Goal: Navigation & Orientation: Find specific page/section

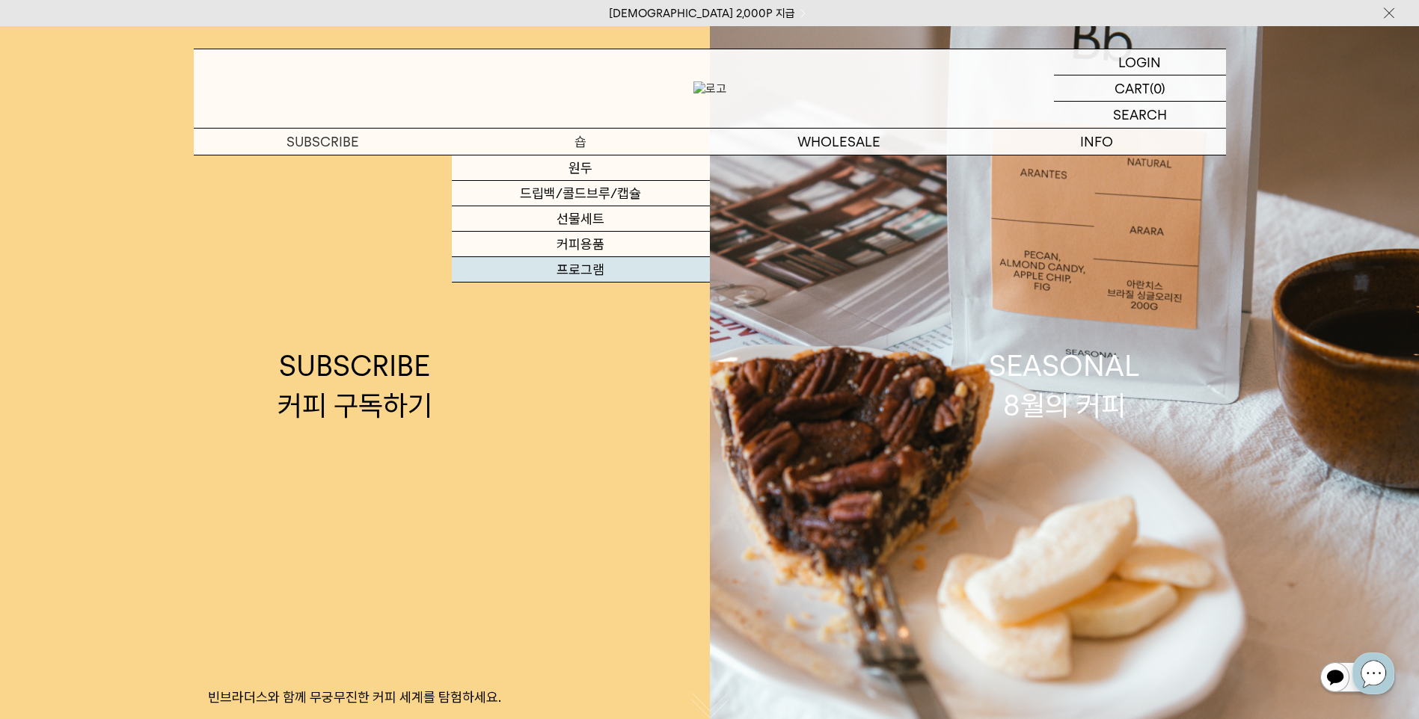
click at [592, 263] on link "프로그램" at bounding box center [581, 269] width 258 height 25
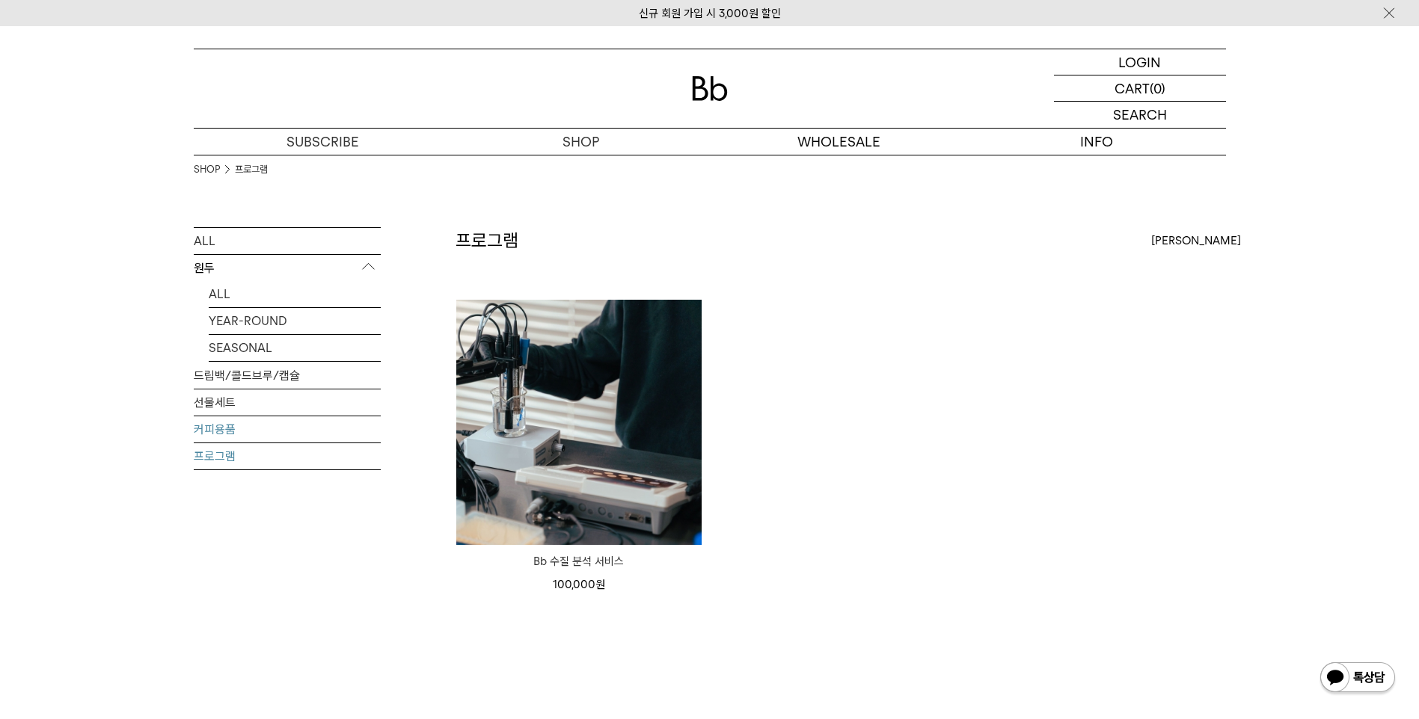
click at [340, 432] on link "커피용품" at bounding box center [287, 430] width 187 height 26
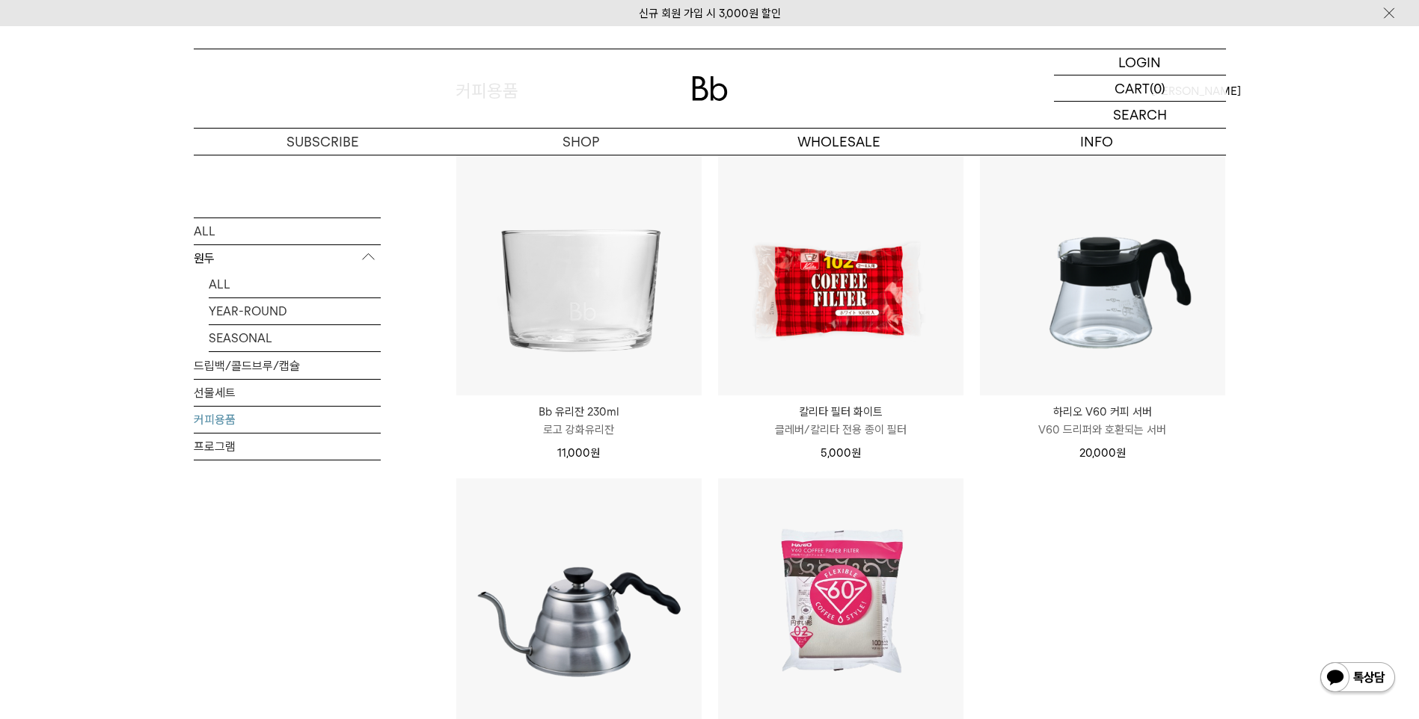
scroll to position [524, 0]
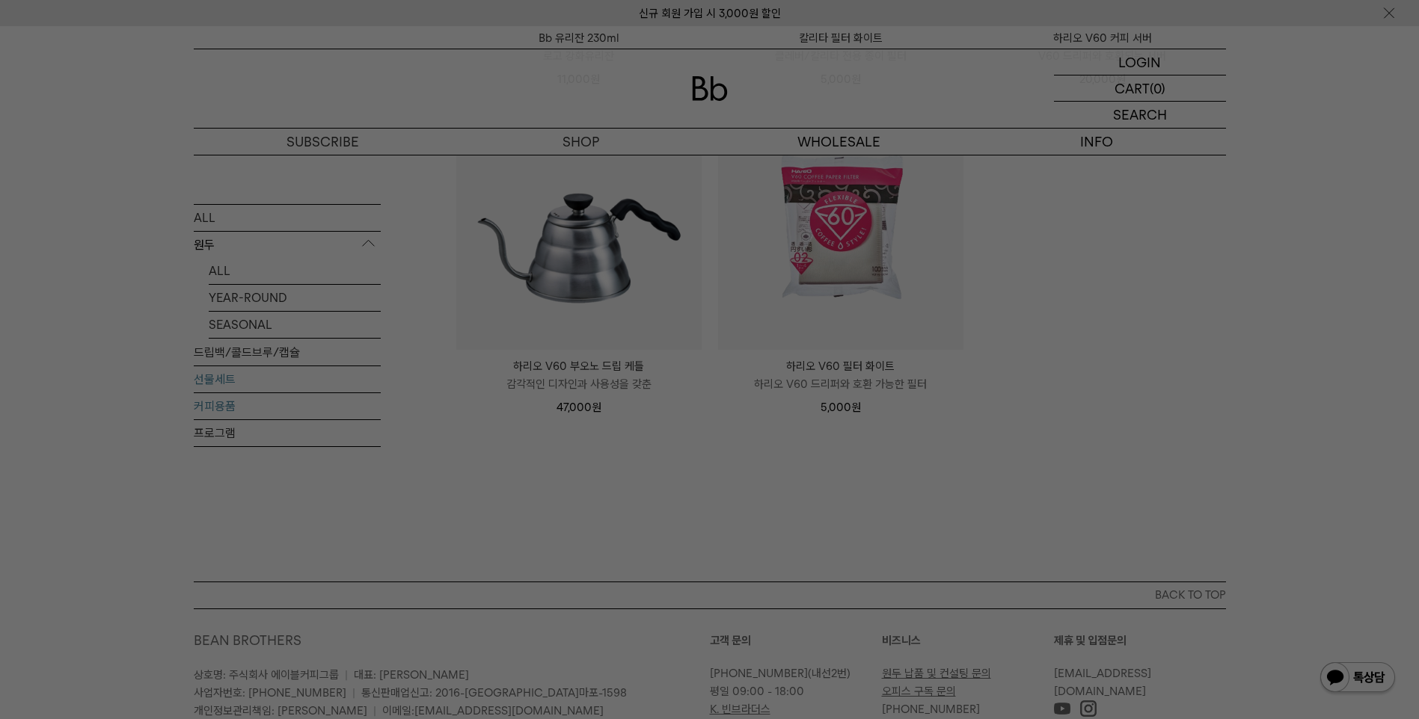
click at [310, 380] on div at bounding box center [709, 359] width 1419 height 719
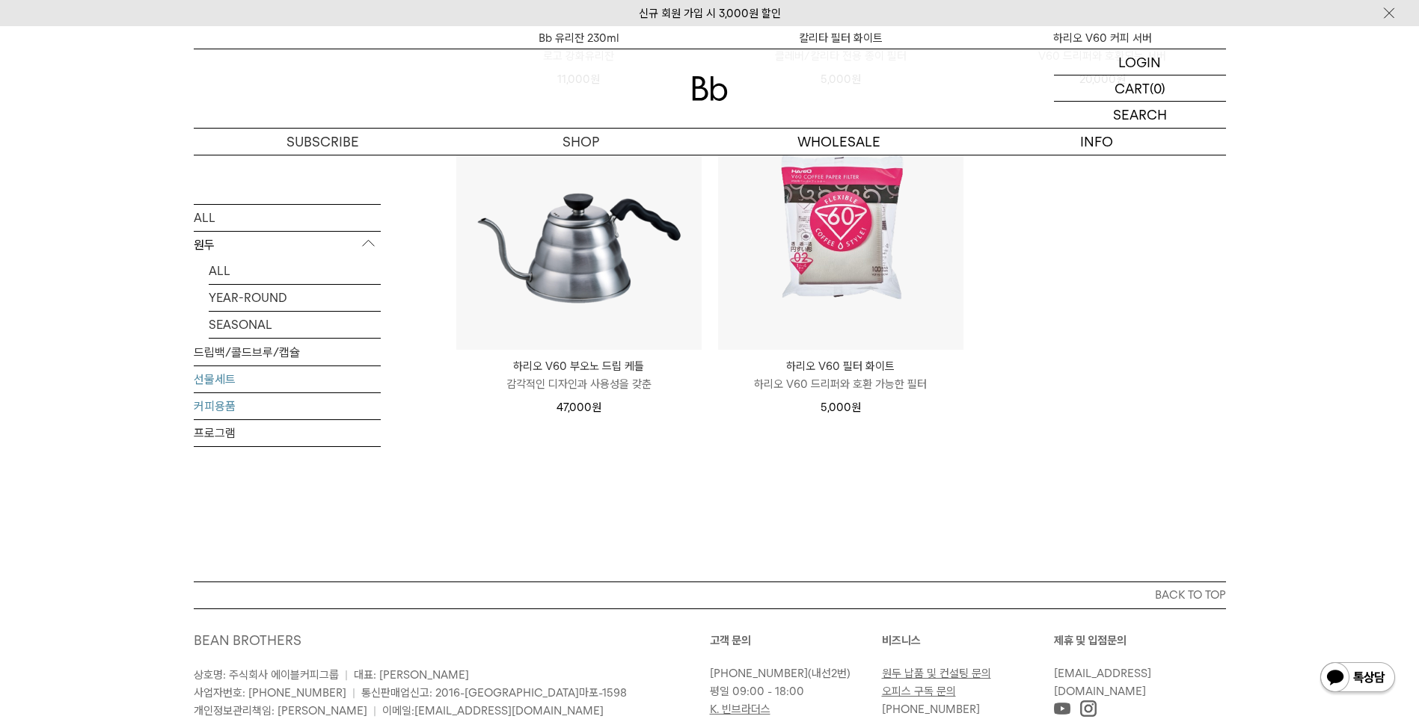
click at [215, 378] on link "선물세트" at bounding box center [287, 379] width 187 height 26
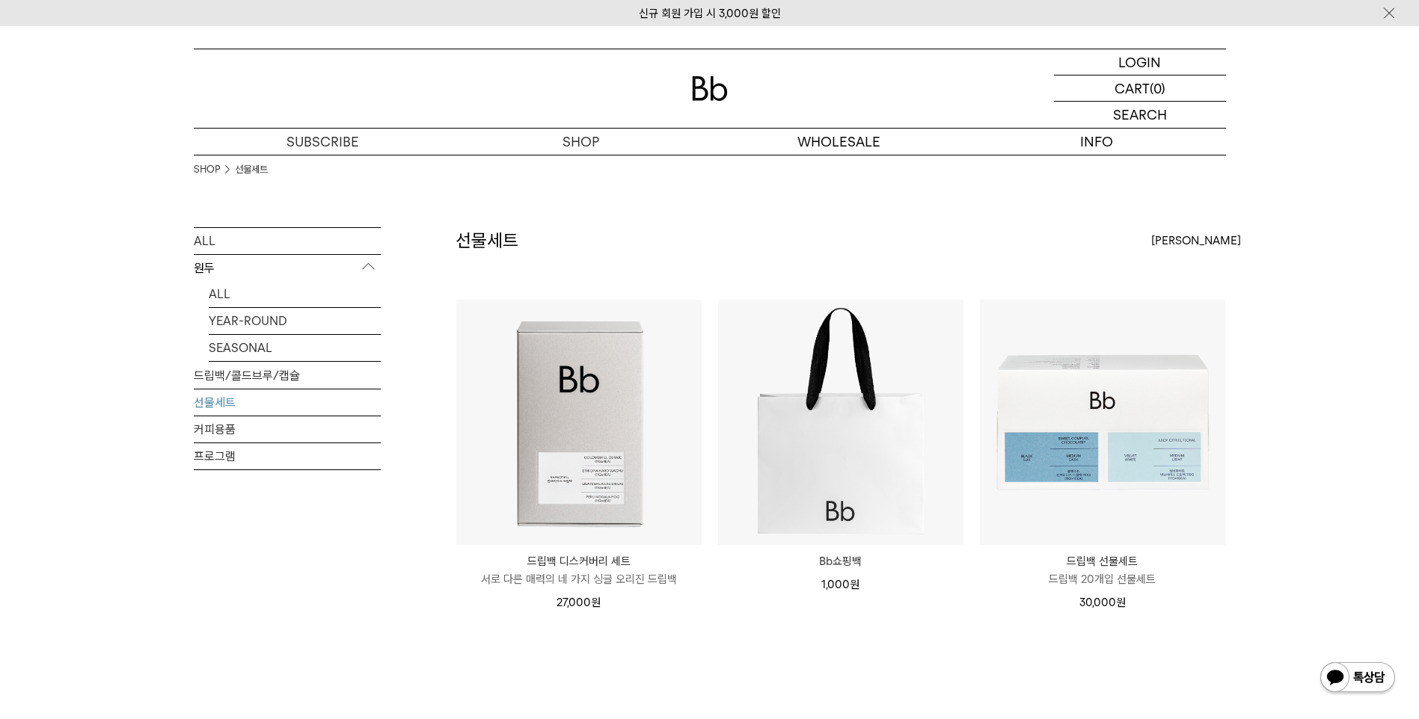
click at [397, 629] on div "ALL 원두 ALL YEAR-ROUND SEASONAL 드립백/콜드브루/캡슐 선물세트 커피용품 프로그램 선물세트 상품 3 개 최신순 [PERS…" at bounding box center [710, 502] width 1032 height 550
click at [284, 378] on link "드립백/콜드브루/캡슐" at bounding box center [287, 376] width 187 height 26
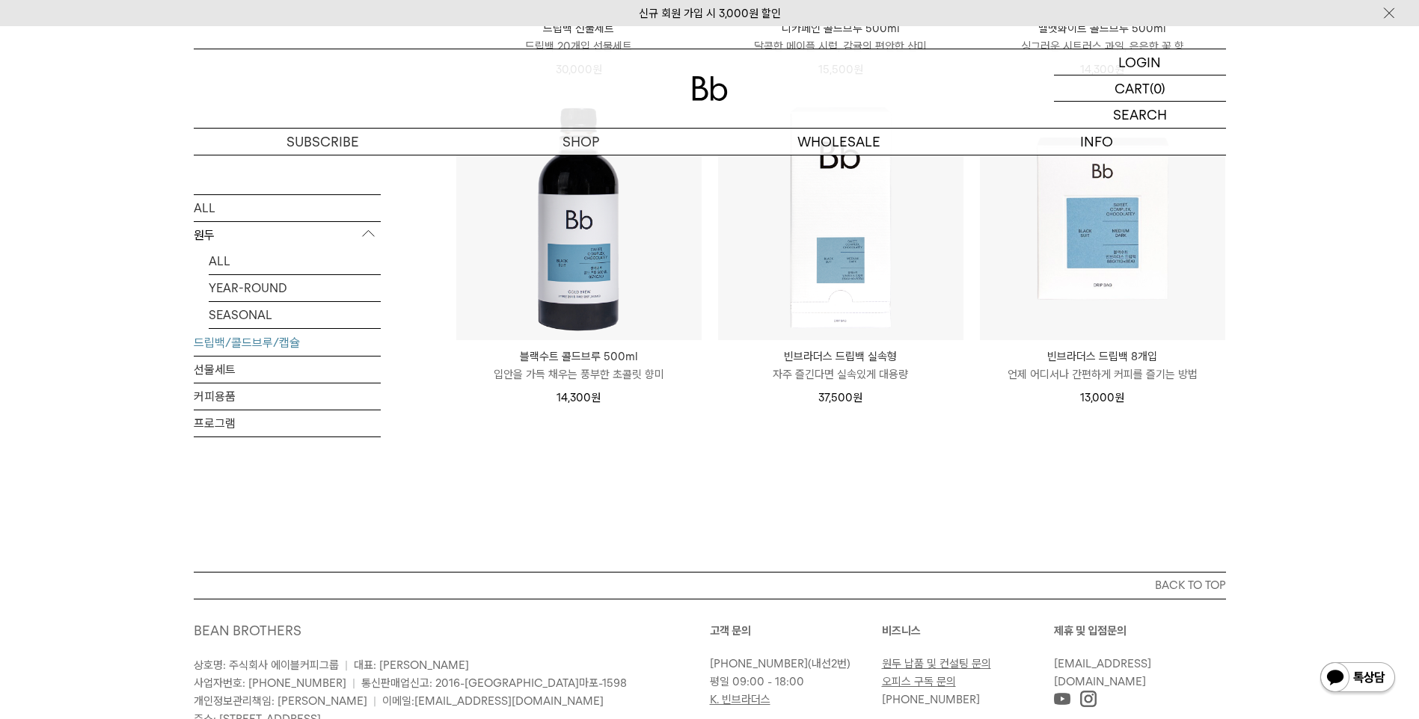
scroll to position [1271, 0]
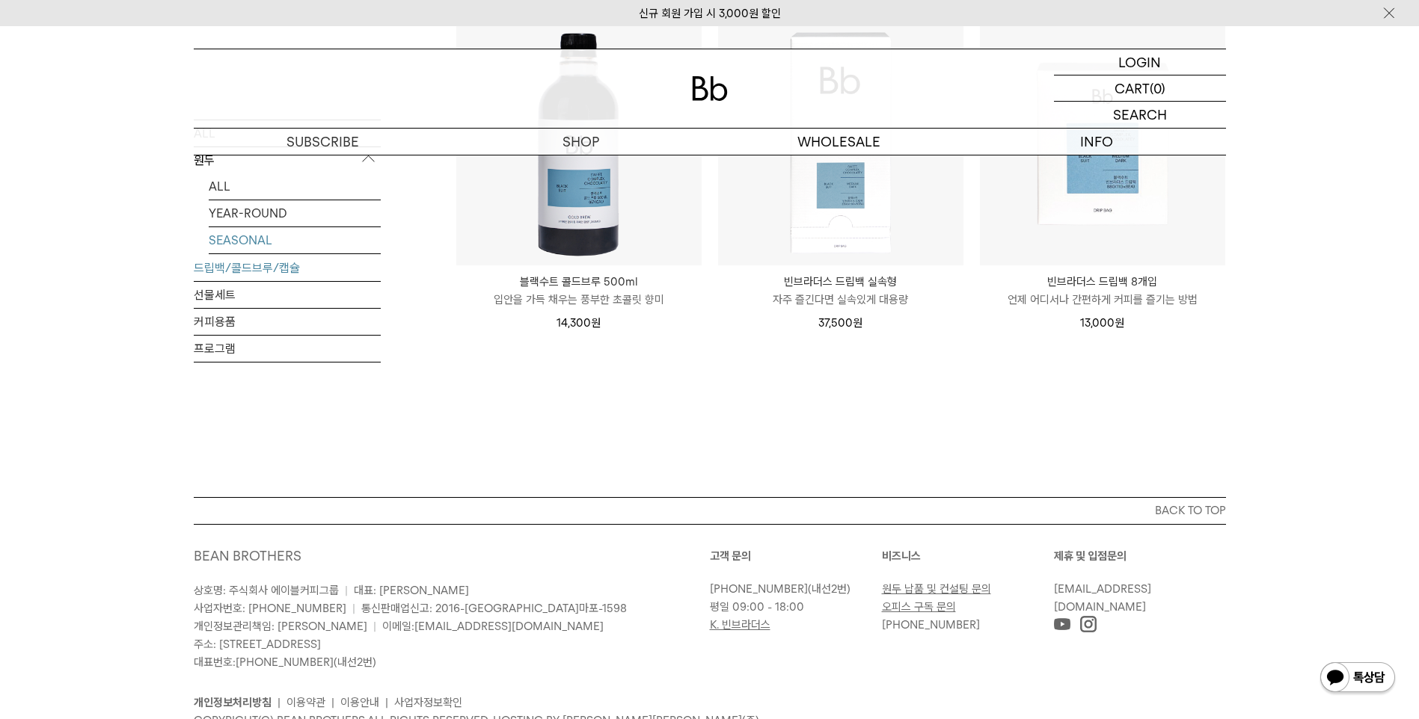
click at [274, 236] on link "SEASONAL" at bounding box center [295, 240] width 172 height 26
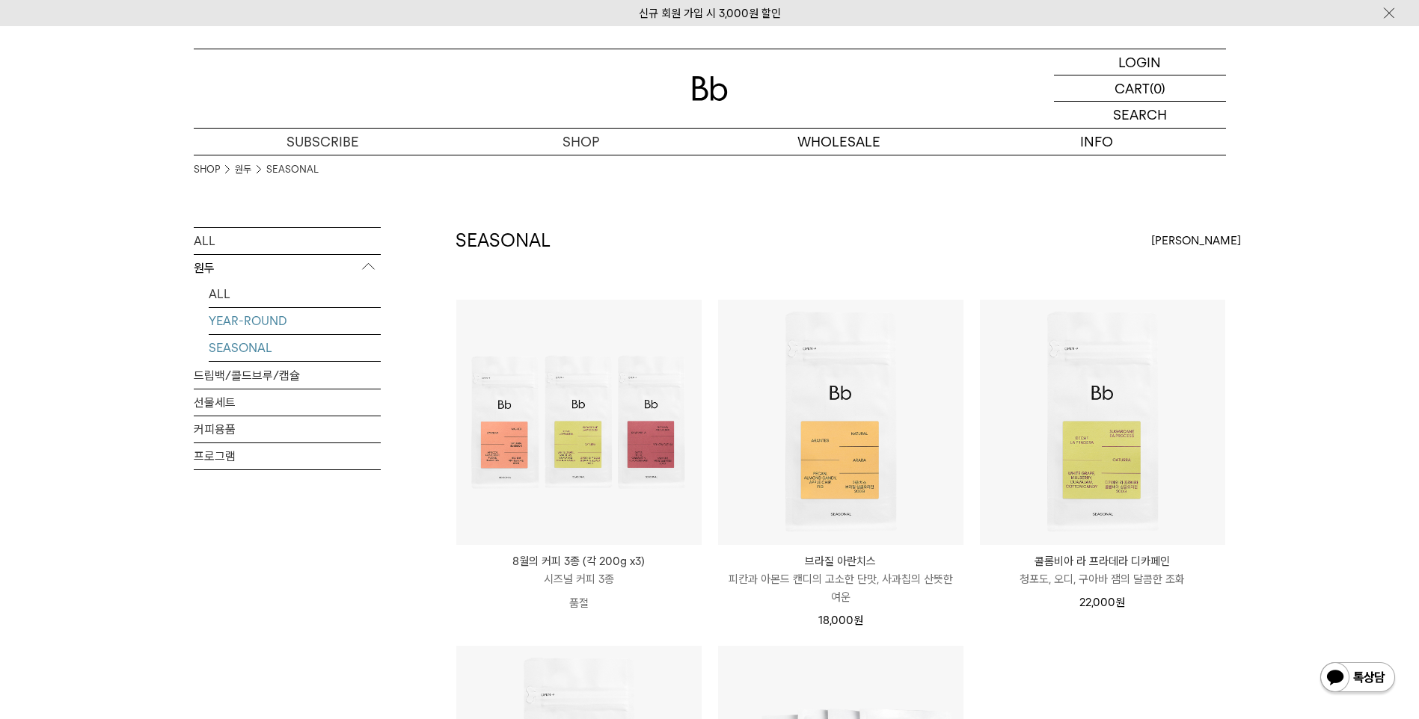
click at [274, 322] on link "YEAR-ROUND" at bounding box center [295, 321] width 172 height 26
